Goal: Contribute content

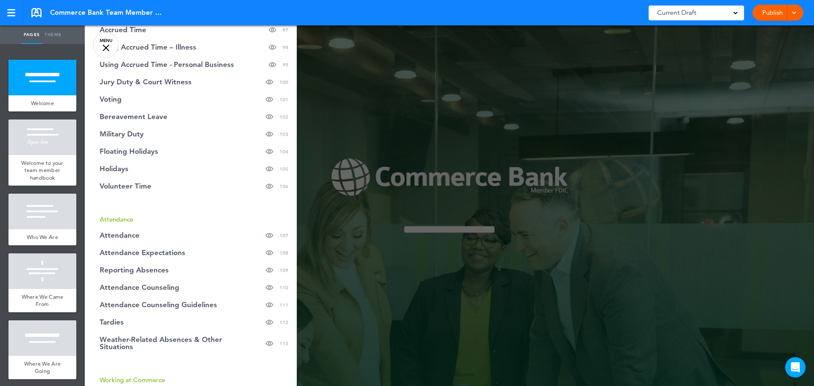
scroll to position [2247, 0]
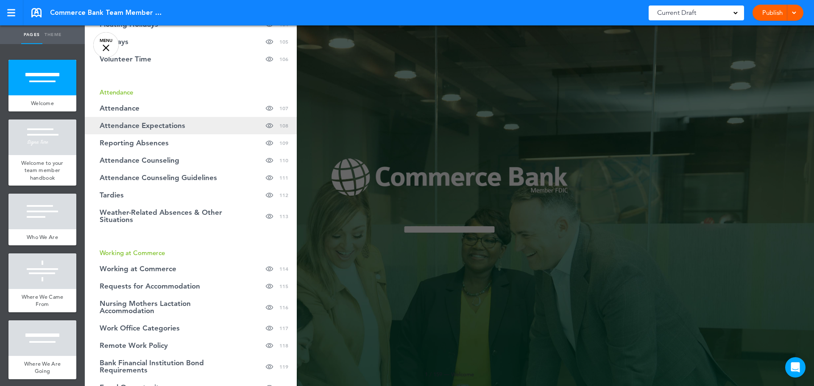
click at [127, 127] on span "Attendance Expectations" at bounding box center [143, 125] width 86 height 7
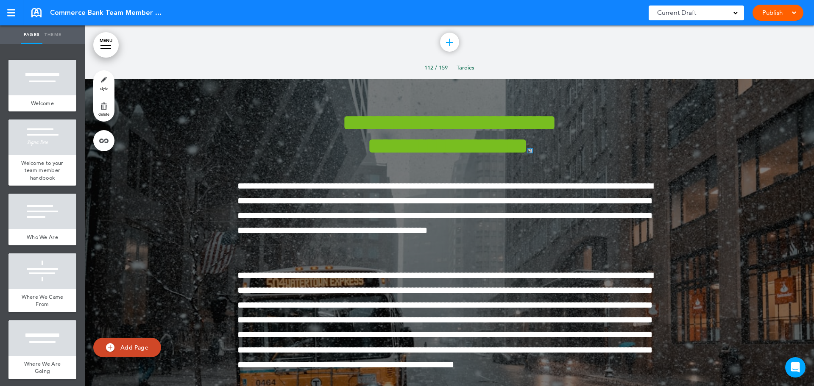
scroll to position [55976, 0]
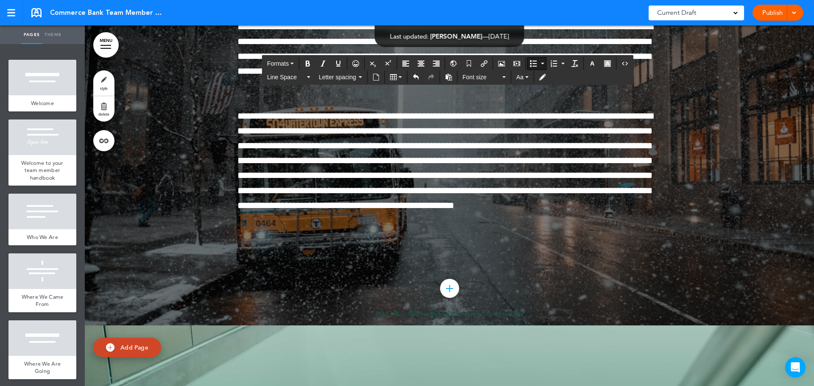
scroll to position [56146, 0]
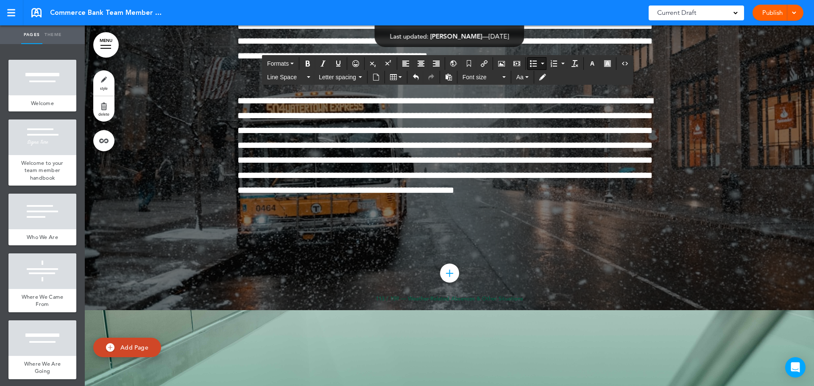
drag, startPoint x: 301, startPoint y: 283, endPoint x: 299, endPoint y: 287, distance: 4.4
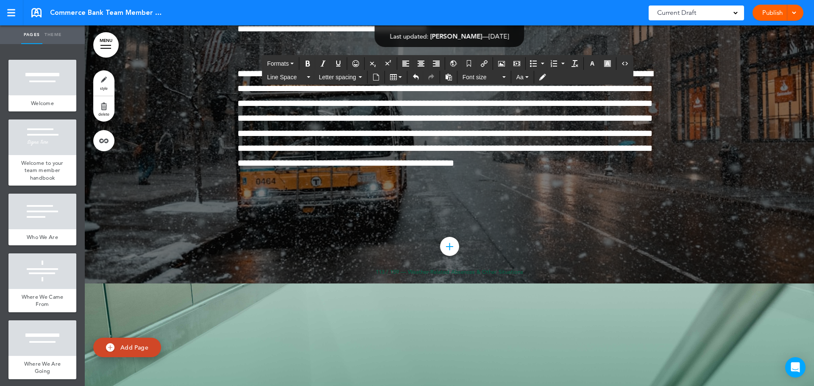
scroll to position [56188, 0]
drag, startPoint x: 294, startPoint y: 247, endPoint x: 633, endPoint y: 259, distance: 338.9
copy p "**********"
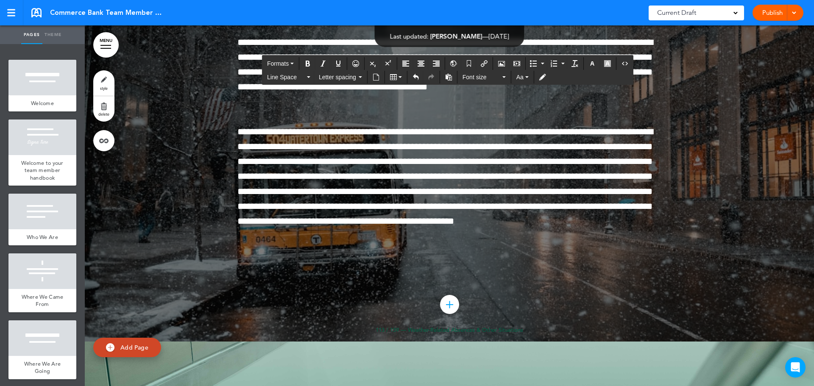
scroll to position [56231, 0]
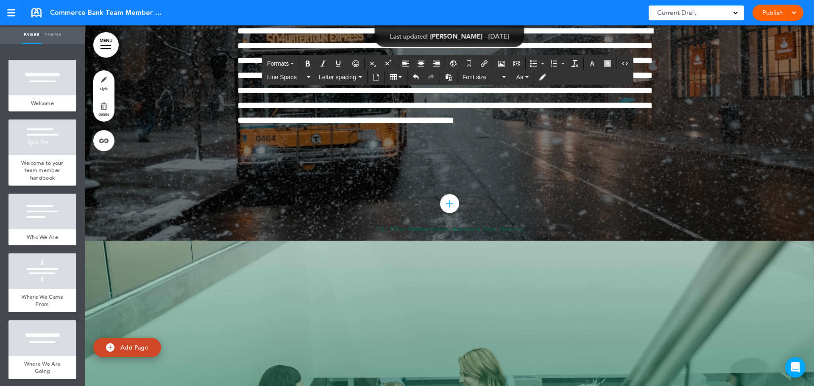
copy p "**********"
click at [101, 44] on link "MENU" at bounding box center [105, 44] width 25 height 25
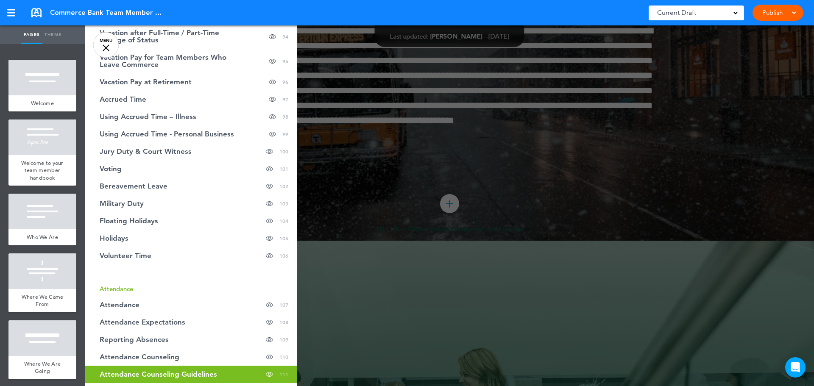
scroll to position [2035, 0]
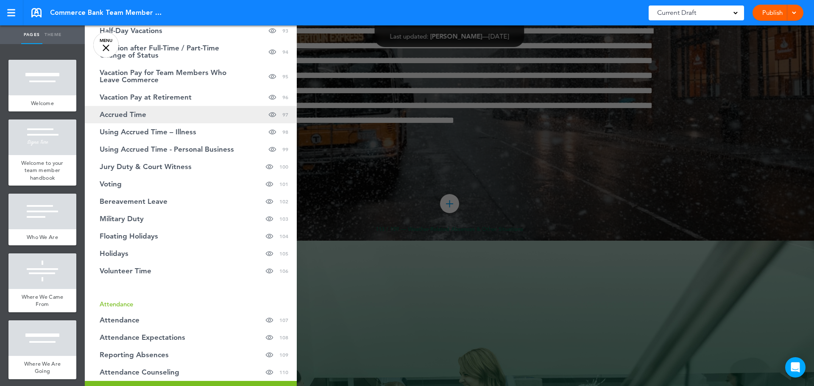
click at [131, 117] on span "Accrued Time" at bounding box center [123, 114] width 47 height 7
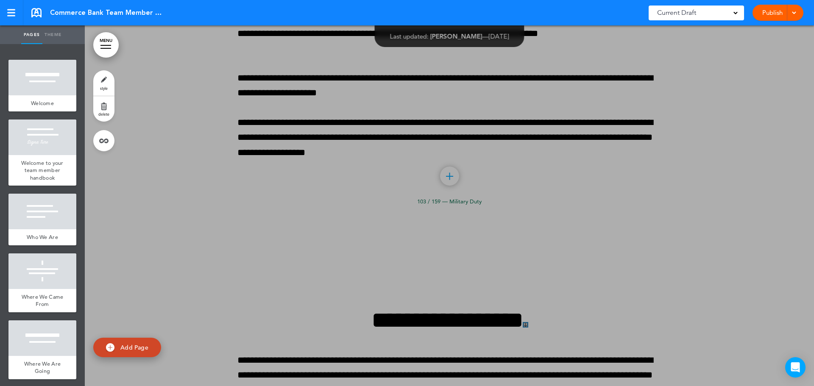
scroll to position [48682, 0]
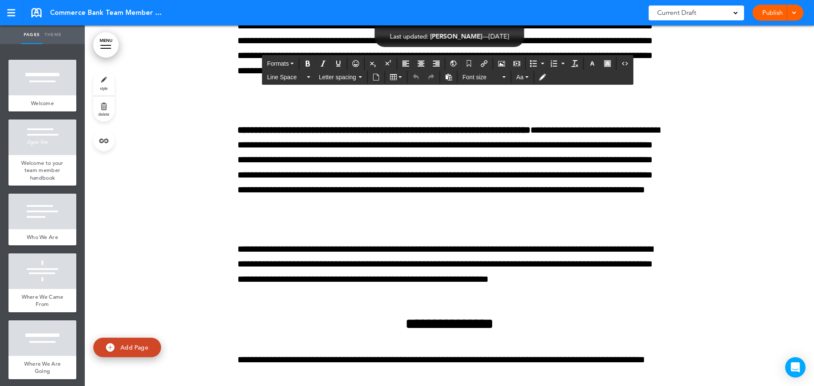
drag, startPoint x: 421, startPoint y: 167, endPoint x: 419, endPoint y: 172, distance: 5.7
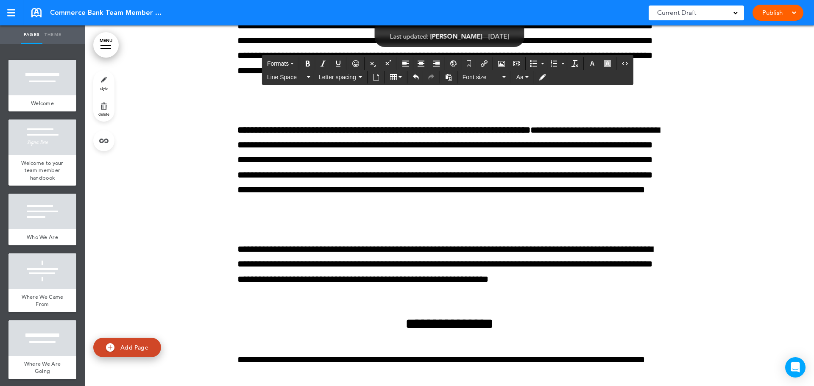
drag, startPoint x: 307, startPoint y: 181, endPoint x: 449, endPoint y: 200, distance: 144.0
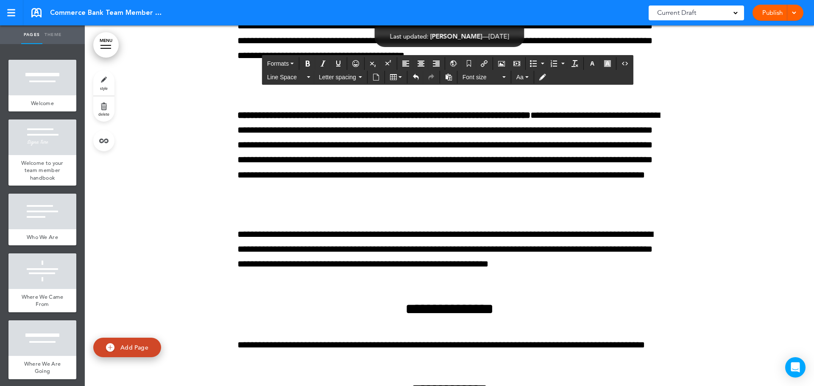
drag, startPoint x: 386, startPoint y: 153, endPoint x: 603, endPoint y: 153, distance: 217.1
drag, startPoint x: 387, startPoint y: 153, endPoint x: 641, endPoint y: 154, distance: 254.4
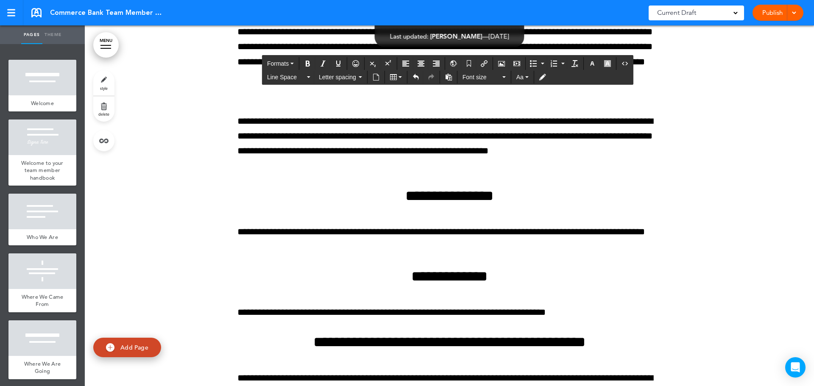
scroll to position [48809, 0]
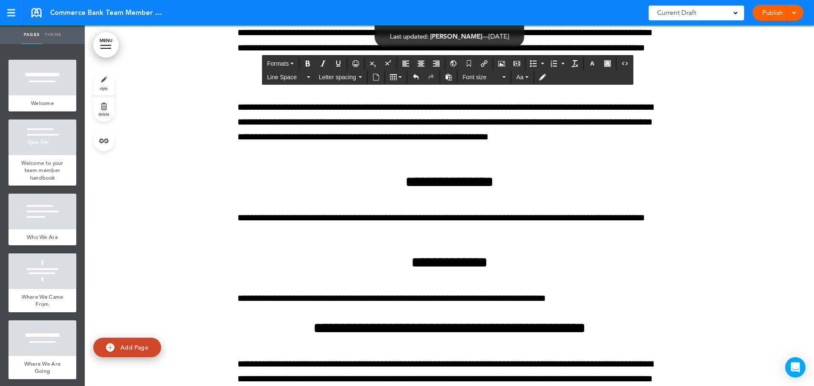
drag, startPoint x: 297, startPoint y: 175, endPoint x: 431, endPoint y: 174, distance: 134.0
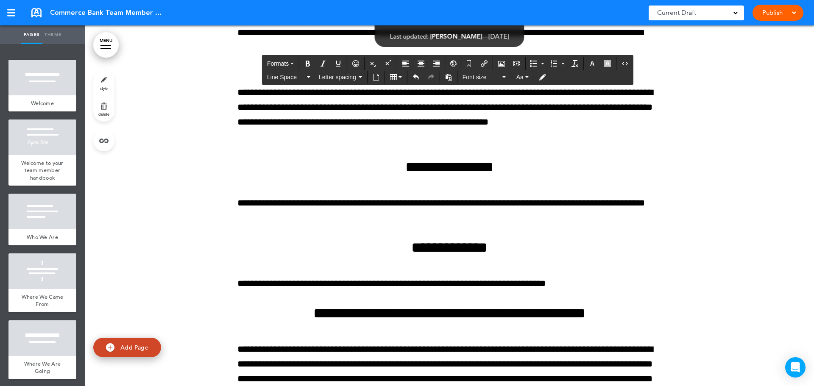
drag, startPoint x: 341, startPoint y: 217, endPoint x: 468, endPoint y: 221, distance: 127.3
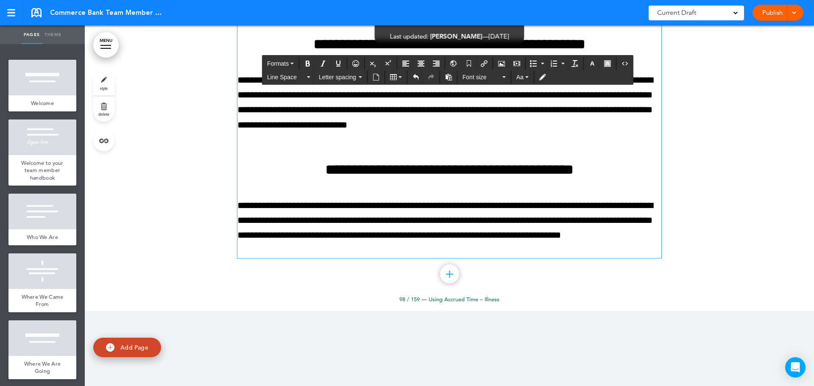
scroll to position [49063, 0]
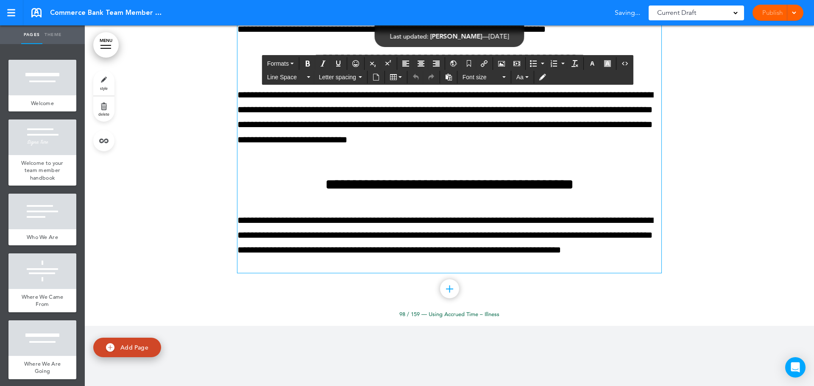
drag, startPoint x: 482, startPoint y: 241, endPoint x: 479, endPoint y: 249, distance: 8.7
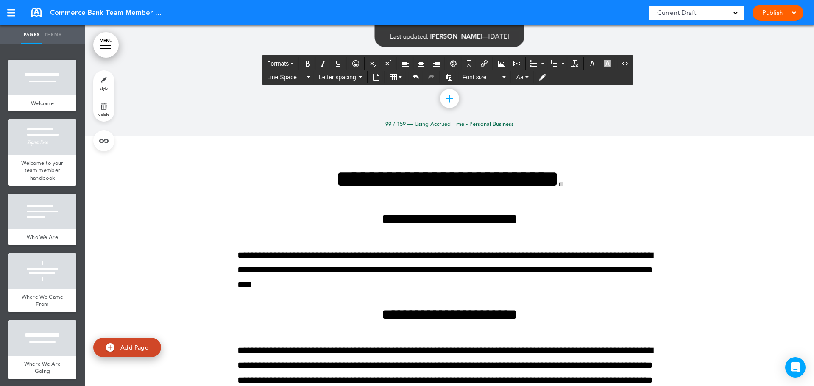
scroll to position [49657, 0]
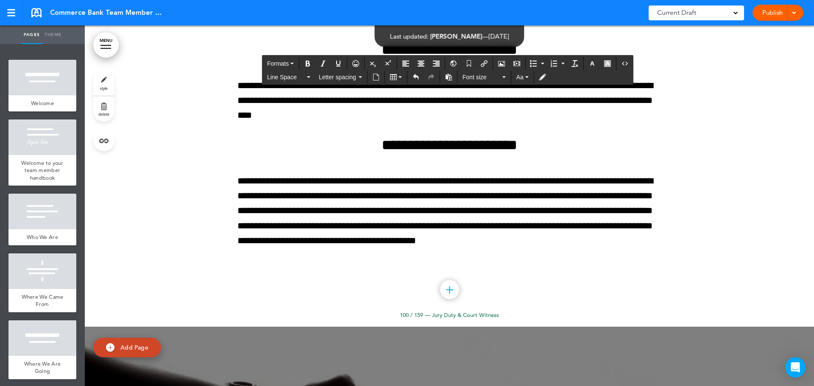
scroll to position [49826, 0]
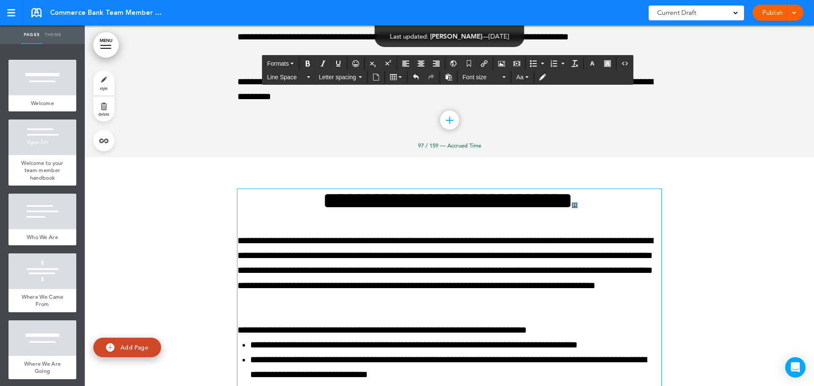
scroll to position [48131, 0]
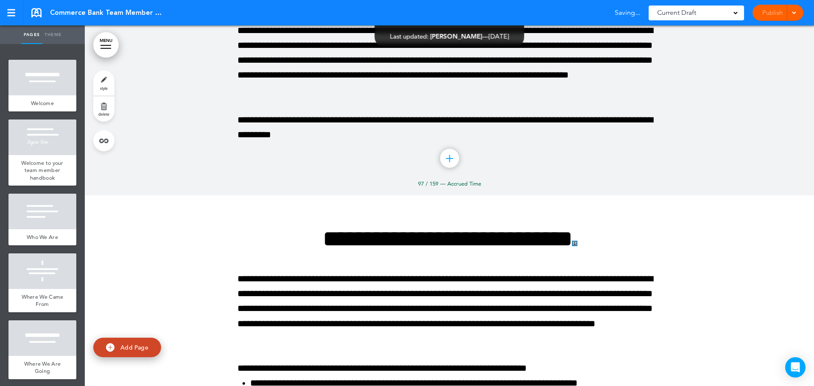
click at [774, 12] on div "Publish Publish Preview Draft" at bounding box center [777, 13] width 51 height 16
click at [774, 12] on link "Publish" at bounding box center [772, 13] width 27 height 16
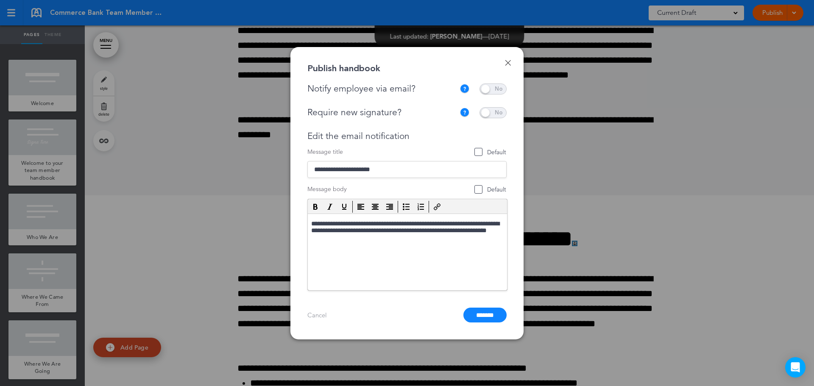
click at [485, 85] on span at bounding box center [492, 89] width 27 height 11
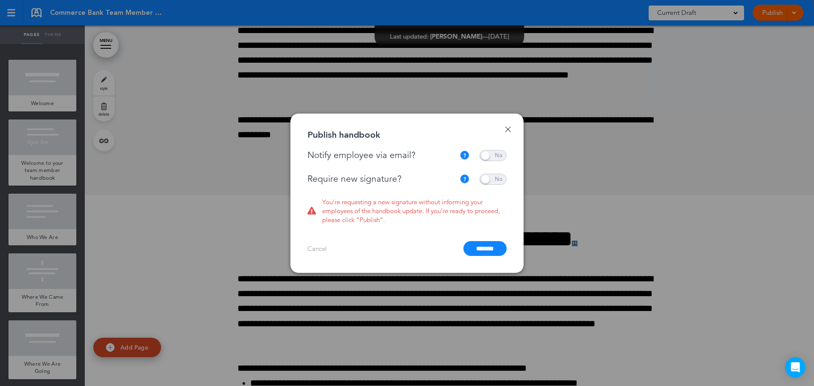
click at [483, 179] on span at bounding box center [492, 179] width 27 height 11
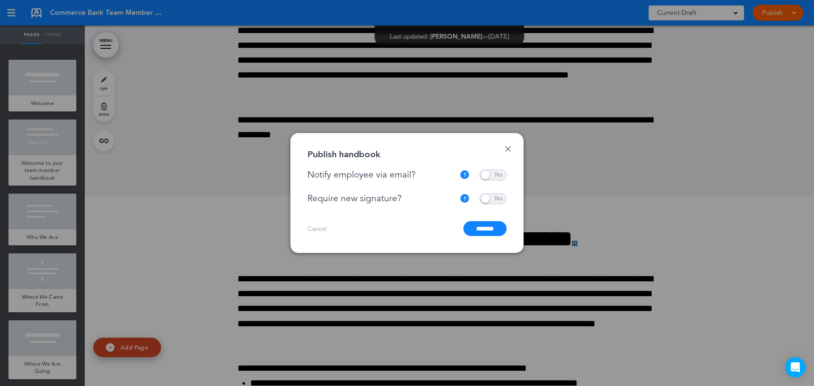
click at [477, 230] on input "*******" at bounding box center [484, 228] width 43 height 15
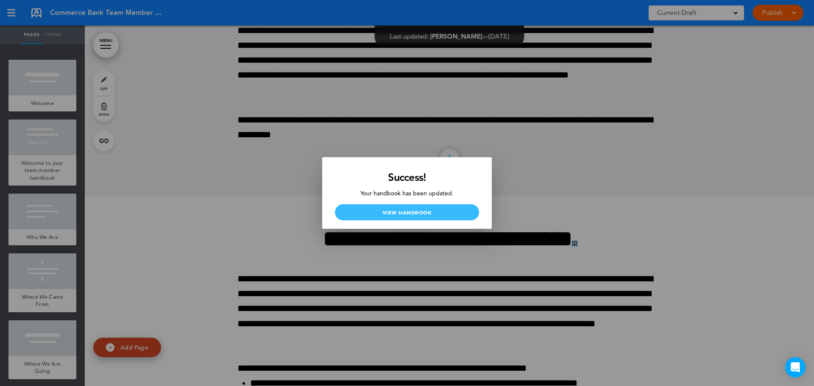
click at [438, 212] on link "View Handbook" at bounding box center [407, 212] width 144 height 16
click at [608, 199] on div at bounding box center [407, 193] width 814 height 386
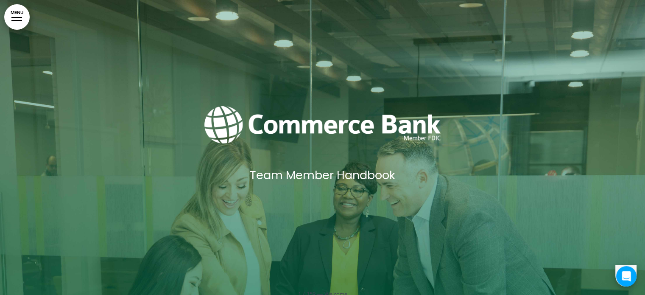
drag, startPoint x: 500, startPoint y: 109, endPoint x: 534, endPoint y: 115, distance: 34.4
click at [500, 109] on h4 at bounding box center [322, 125] width 407 height 39
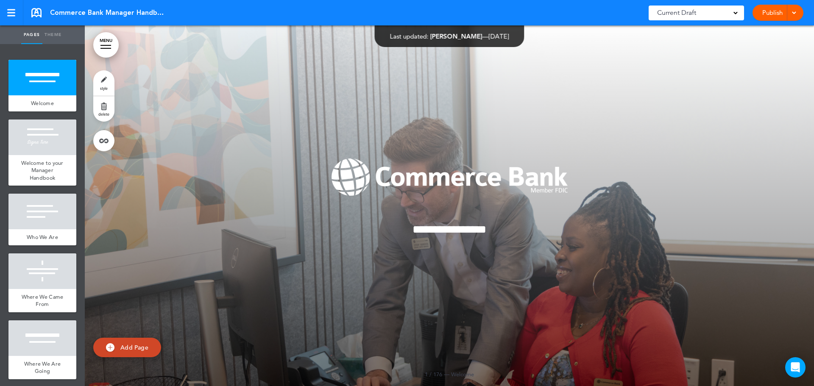
click at [106, 49] on link "MENU" at bounding box center [105, 44] width 25 height 25
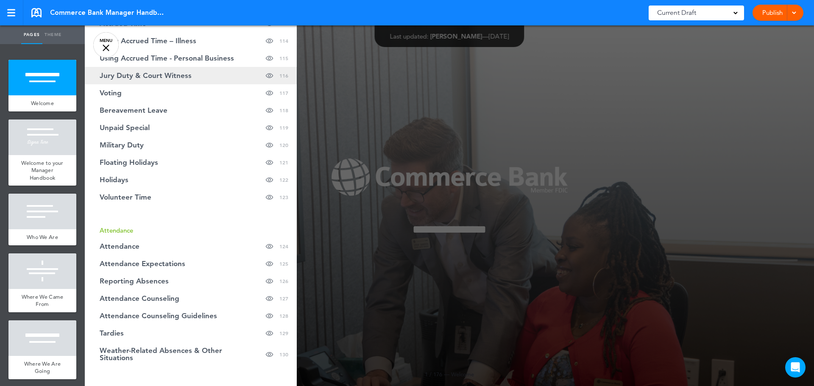
scroll to position [2416, 0]
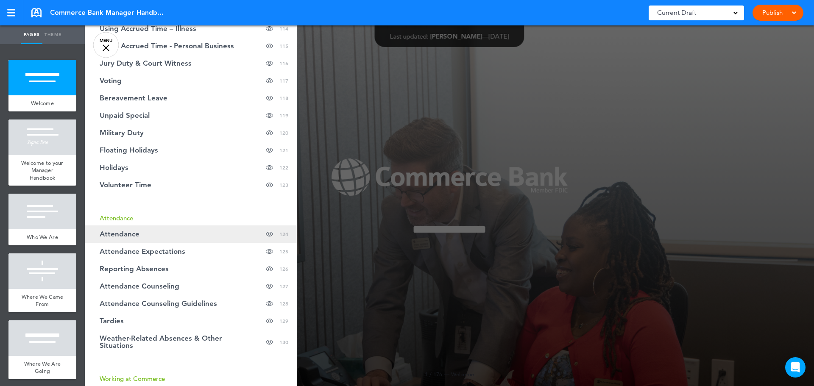
click at [164, 237] on link "Attendance Hide page in table of contents 124" at bounding box center [191, 234] width 212 height 17
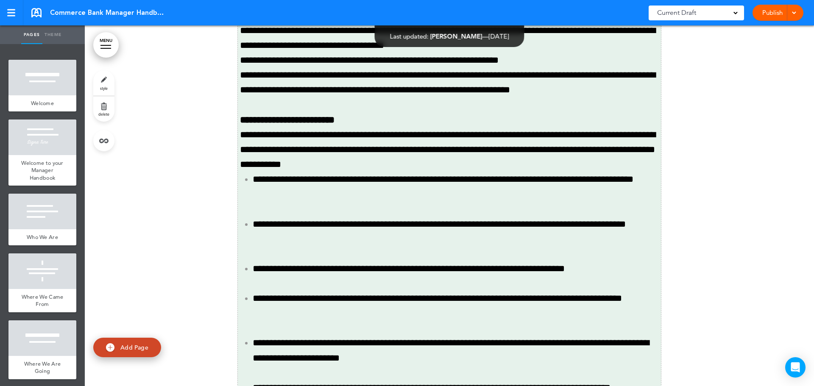
scroll to position [74166, 0]
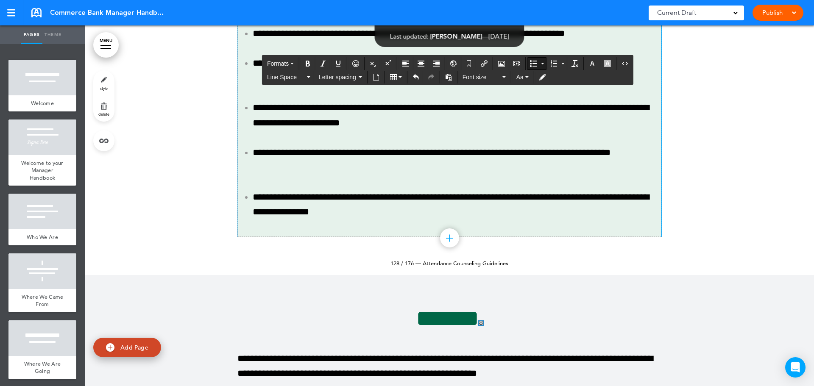
scroll to position [74421, 0]
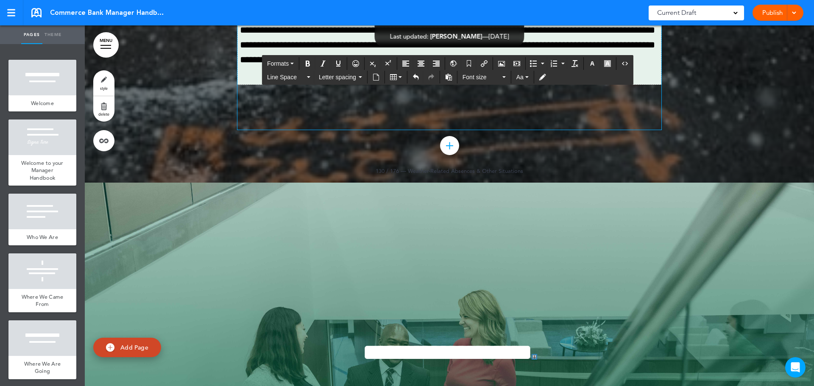
scroll to position [76498, 0]
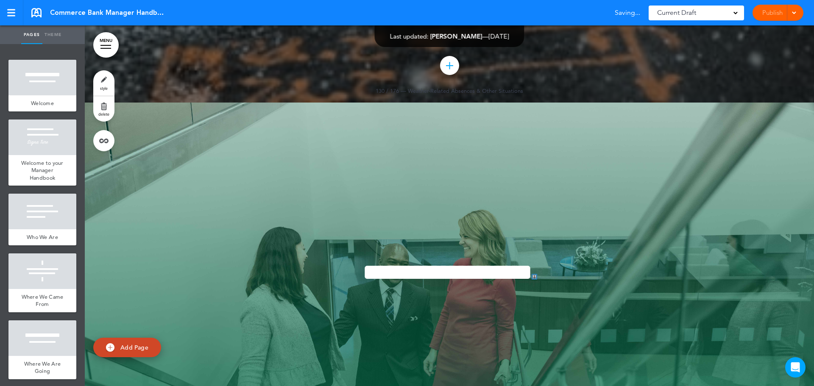
click at [106, 47] on link "MENU" at bounding box center [105, 44] width 25 height 25
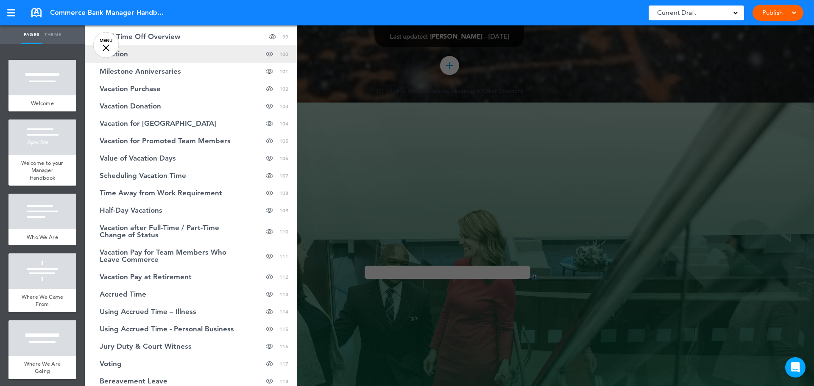
scroll to position [2162, 0]
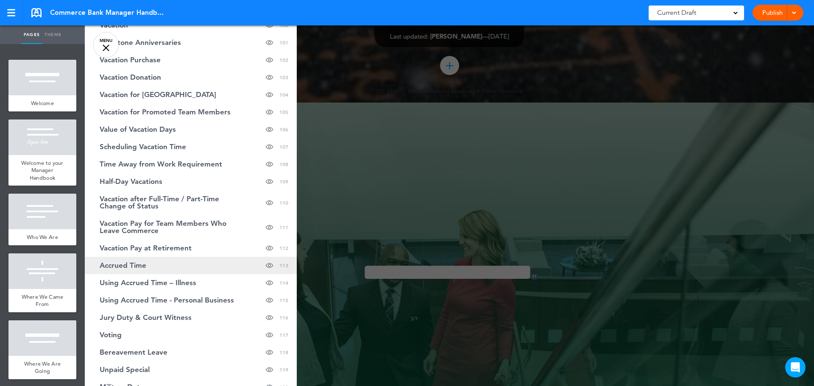
click at [139, 263] on span "Accrued Time" at bounding box center [123, 265] width 47 height 7
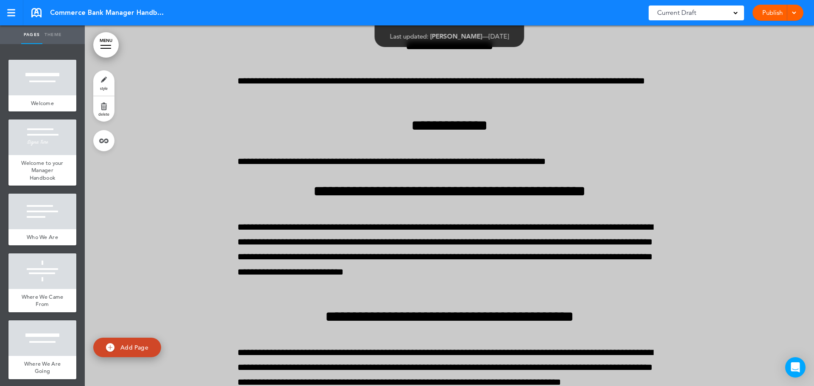
scroll to position [63981, 0]
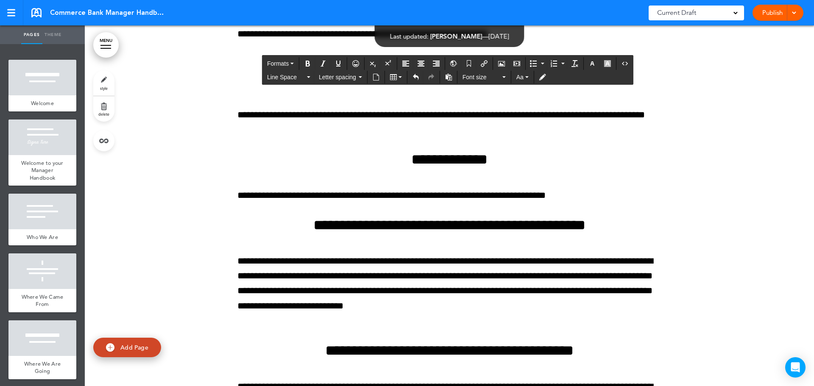
drag, startPoint x: 307, startPoint y: 185, endPoint x: 445, endPoint y: 203, distance: 139.0
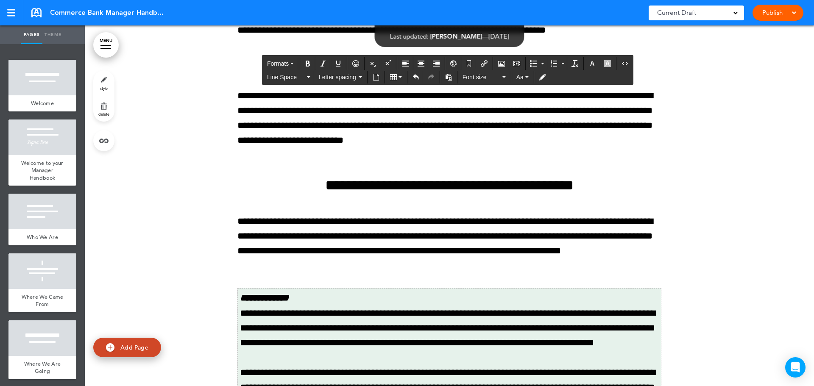
scroll to position [64150, 0]
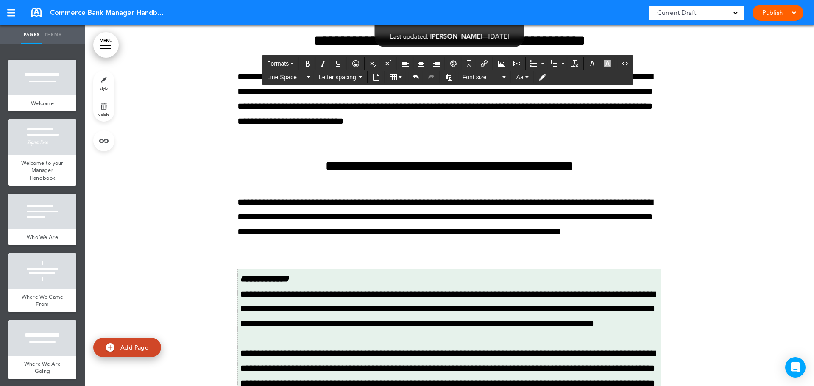
drag, startPoint x: 299, startPoint y: 132, endPoint x: 429, endPoint y: 134, distance: 129.3
drag, startPoint x: 357, startPoint y: 176, endPoint x: 482, endPoint y: 178, distance: 124.2
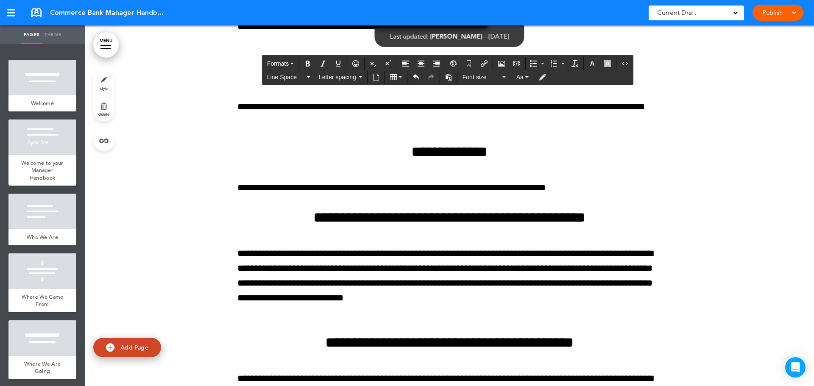
scroll to position [63938, 0]
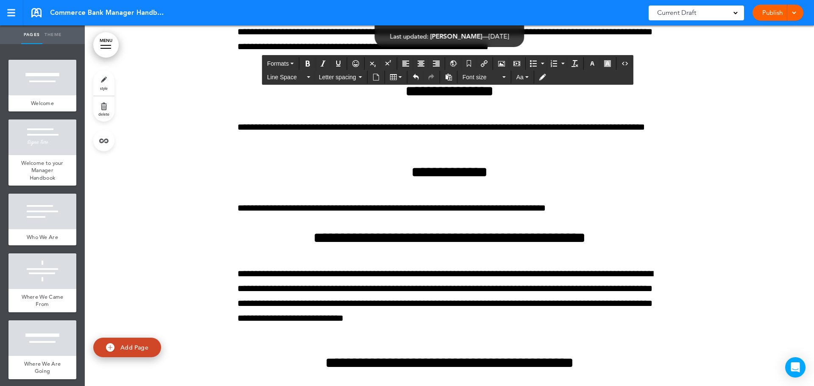
drag, startPoint x: 390, startPoint y: 196, endPoint x: 638, endPoint y: 197, distance: 248.4
copy p "**********"
drag, startPoint x: 387, startPoint y: 195, endPoint x: 643, endPoint y: 196, distance: 255.6
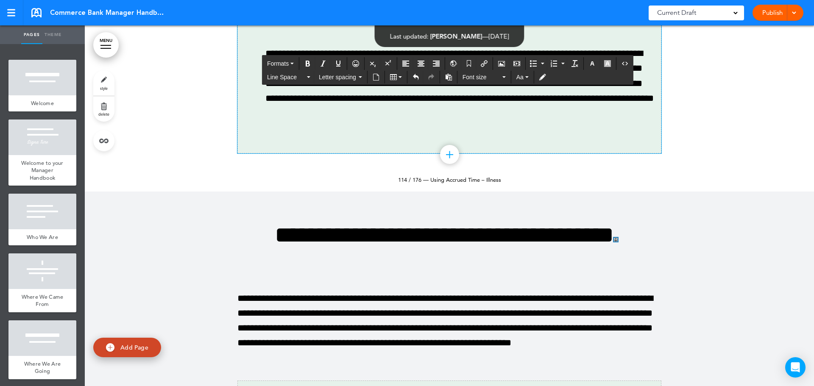
scroll to position [64871, 0]
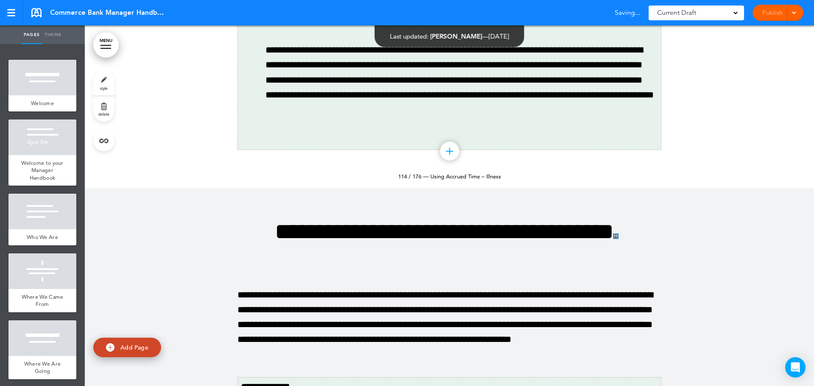
click at [773, 13] on div "Publish Publish Preview Draft" at bounding box center [777, 13] width 51 height 16
click at [773, 13] on link "Publish" at bounding box center [772, 13] width 27 height 16
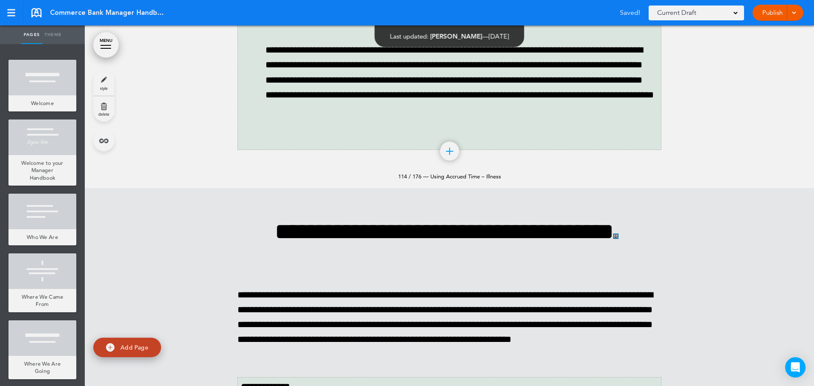
scroll to position [0, 0]
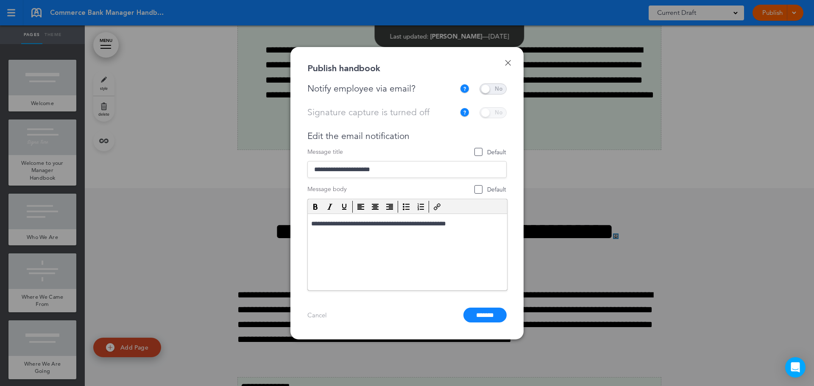
click at [489, 86] on span at bounding box center [492, 89] width 27 height 11
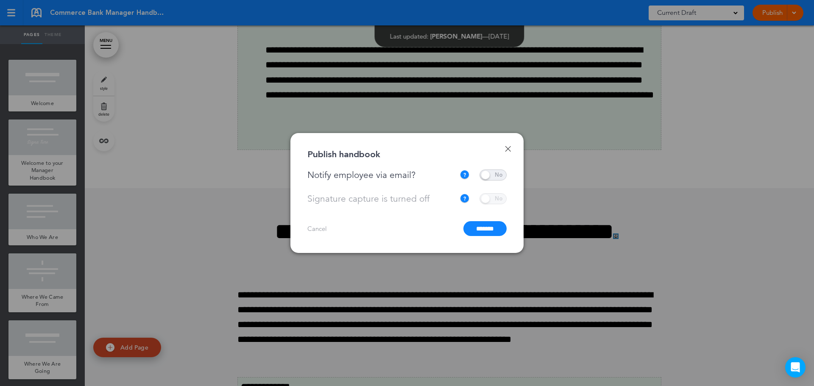
click at [487, 226] on input "*******" at bounding box center [484, 228] width 43 height 15
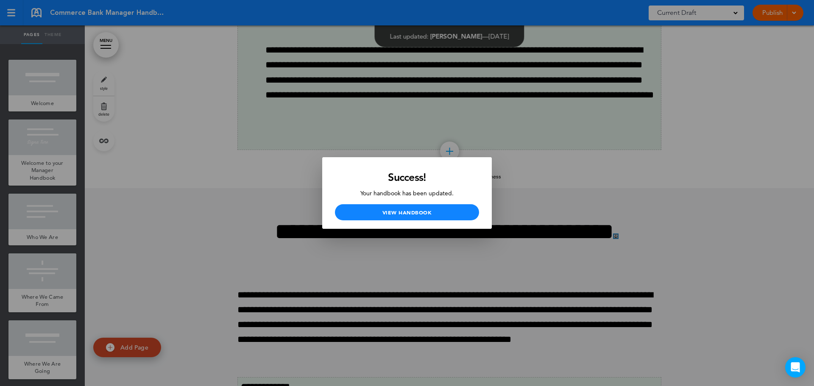
click at [524, 183] on div at bounding box center [407, 193] width 814 height 386
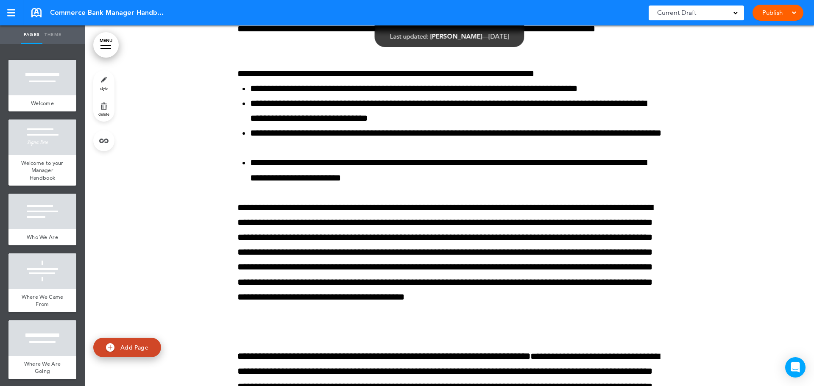
scroll to position [63345, 0]
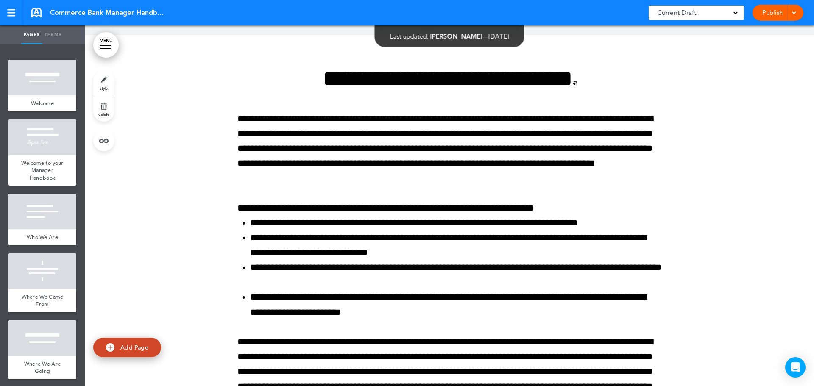
click at [103, 50] on link "MENU" at bounding box center [105, 44] width 25 height 25
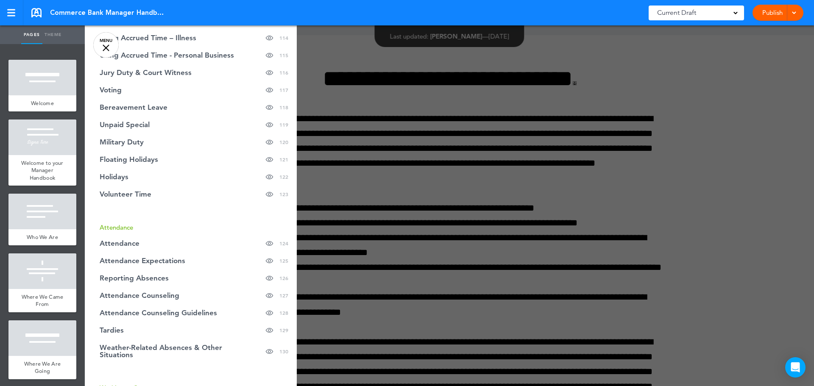
scroll to position [2416, 0]
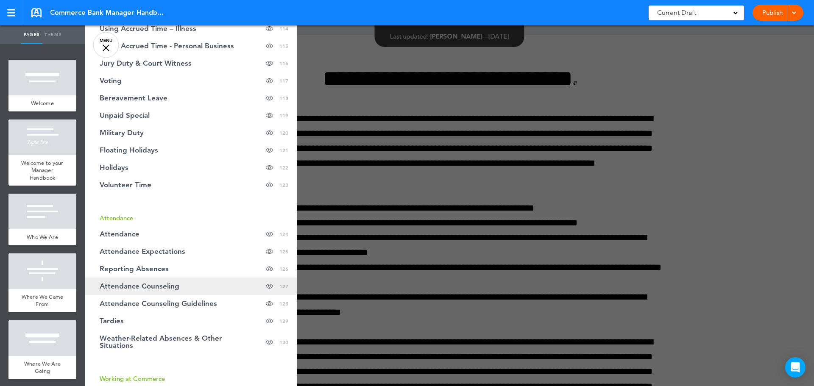
click at [158, 283] on span "Attendance Counseling" at bounding box center [140, 286] width 80 height 7
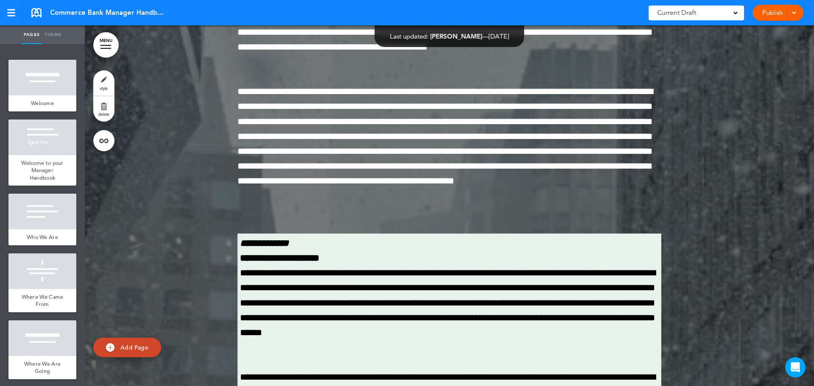
scroll to position [75224, 0]
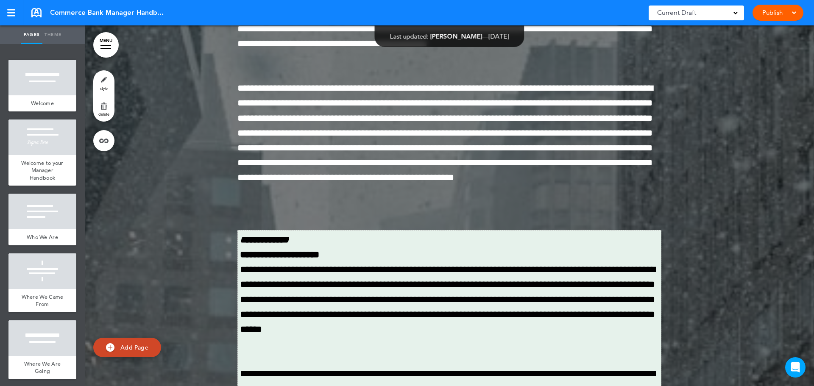
click at [734, 15] on div "Current Draft" at bounding box center [696, 13] width 95 height 15
